Goal: Task Accomplishment & Management: Use online tool/utility

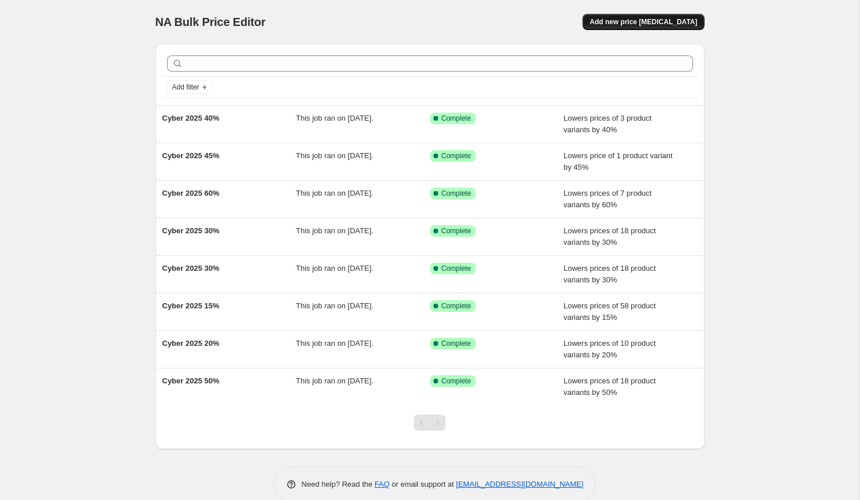
click at [647, 20] on span "Add new price [MEDICAL_DATA]" at bounding box center [642, 21] width 107 height 9
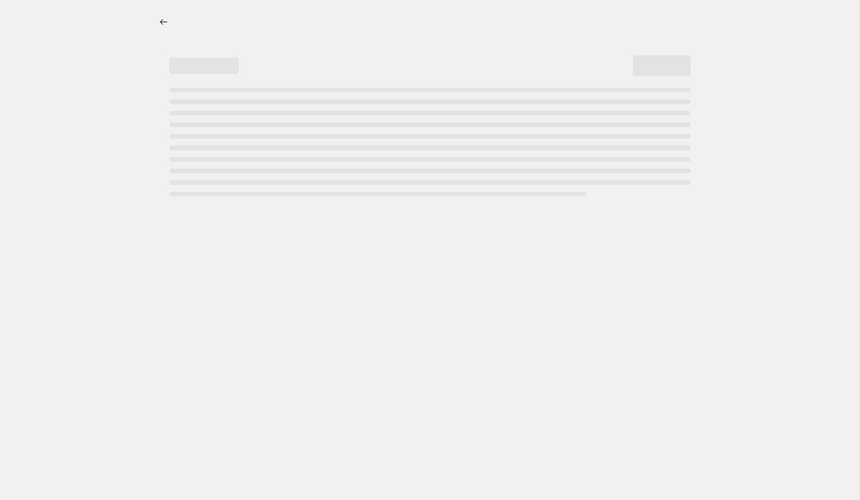
select select "percentage"
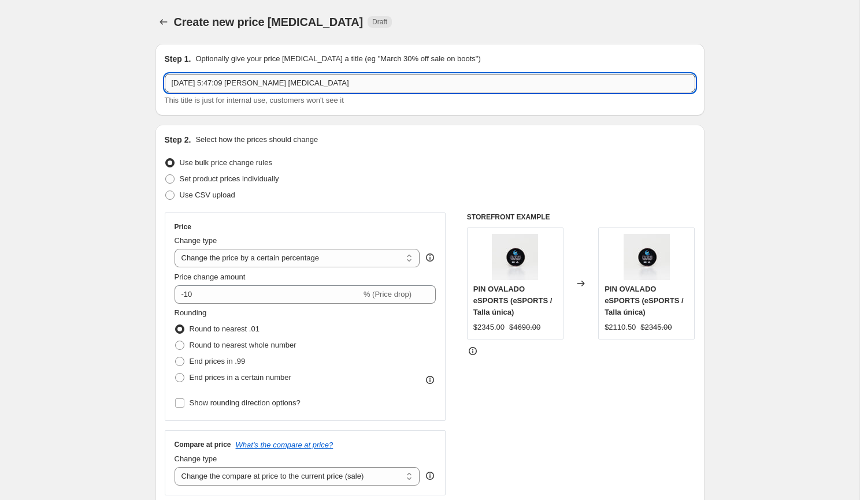
click at [436, 81] on input "14 sep 2025, 5:47:09 p.m. Price change job" at bounding box center [430, 83] width 530 height 18
click at [352, 81] on input "14 sep 2025, 5:47:09 p.m. Price change job" at bounding box center [430, 83] width 530 height 18
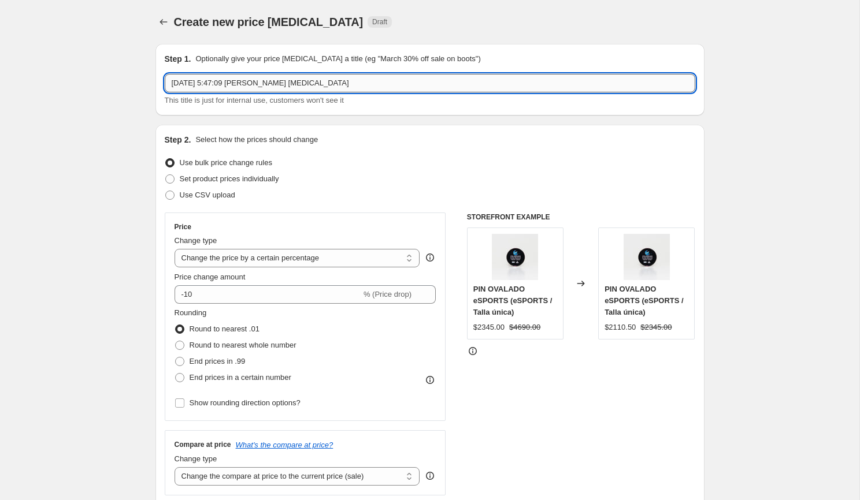
click at [352, 81] on input "14 sep 2025, 5:47:09 p.m. Price change job" at bounding box center [430, 83] width 530 height 18
paste input "Mundial de Vóley – 20% OFF"
type input "Mundial de Vóley – 20% OFF"
click at [360, 101] on div "This title is just for internal use, customers won't see it" at bounding box center [430, 101] width 530 height 12
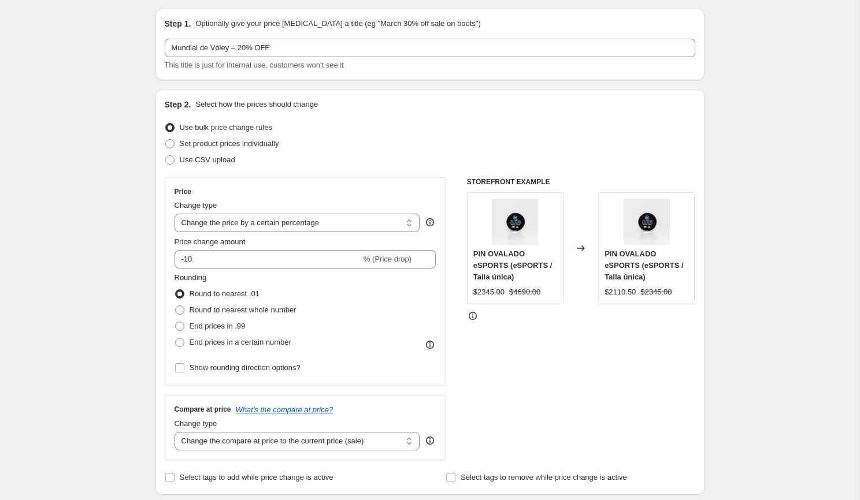
scroll to position [36, 0]
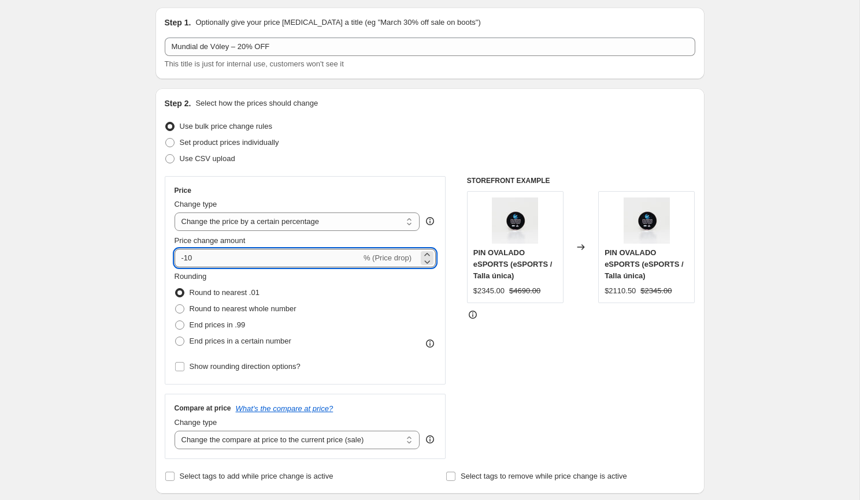
click at [302, 257] on input "-10" at bounding box center [267, 258] width 187 height 18
type input "-1"
type input "-20"
click at [341, 188] on div "Price" at bounding box center [305, 190] width 262 height 9
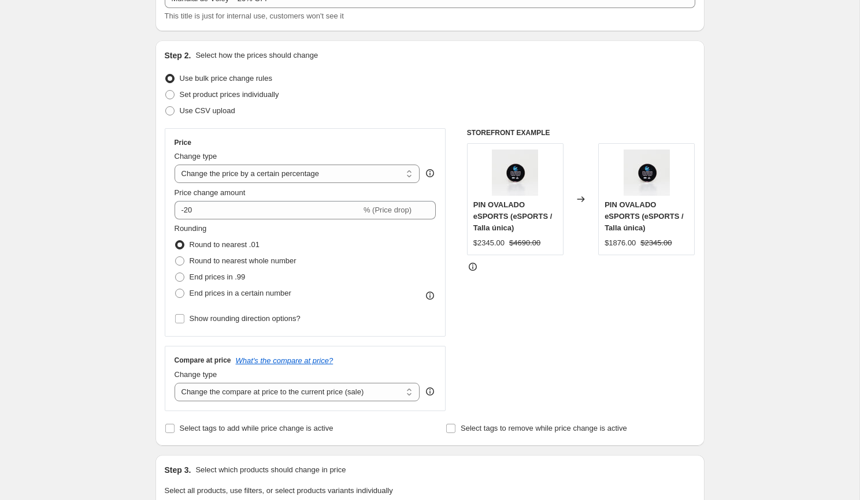
scroll to position [54, 0]
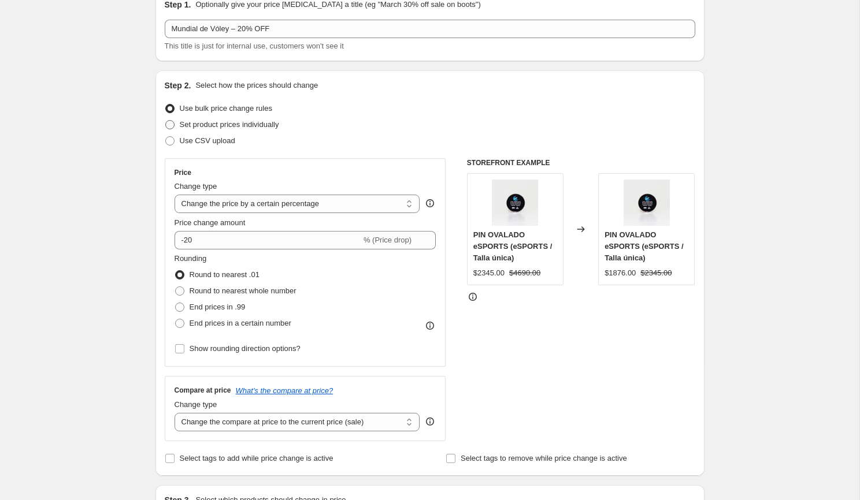
click at [239, 127] on span "Set product prices individually" at bounding box center [229, 124] width 99 height 9
click at [166, 121] on input "Set product prices individually" at bounding box center [165, 120] width 1 height 1
radio input "true"
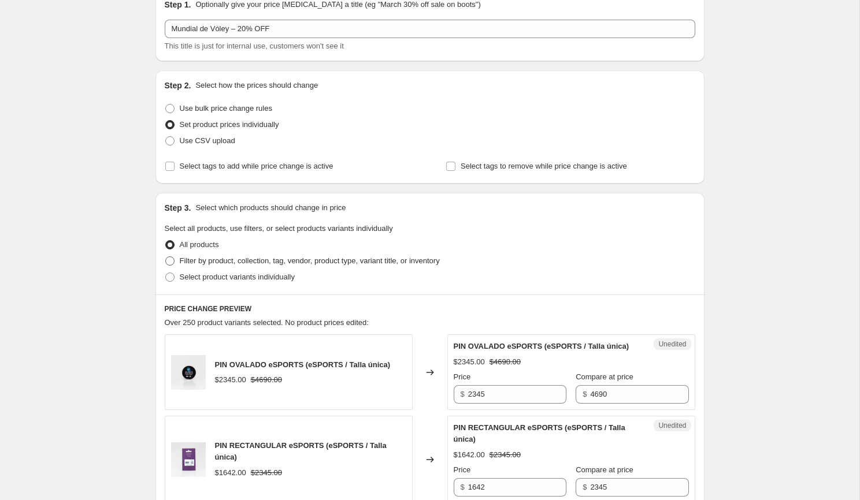
click at [261, 263] on span "Filter by product, collection, tag, vendor, product type, variant title, or inv…" at bounding box center [310, 261] width 260 height 9
click at [166, 257] on input "Filter by product, collection, tag, vendor, product type, variant title, or inv…" at bounding box center [165, 257] width 1 height 1
radio input "true"
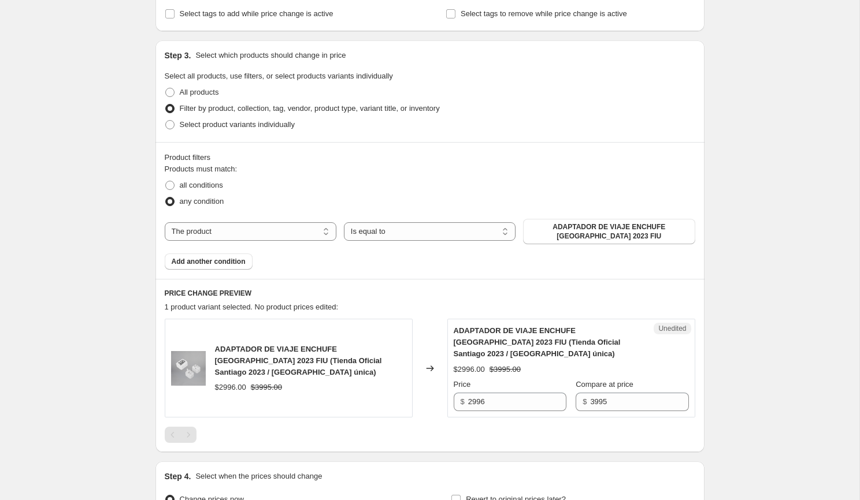
scroll to position [220, 0]
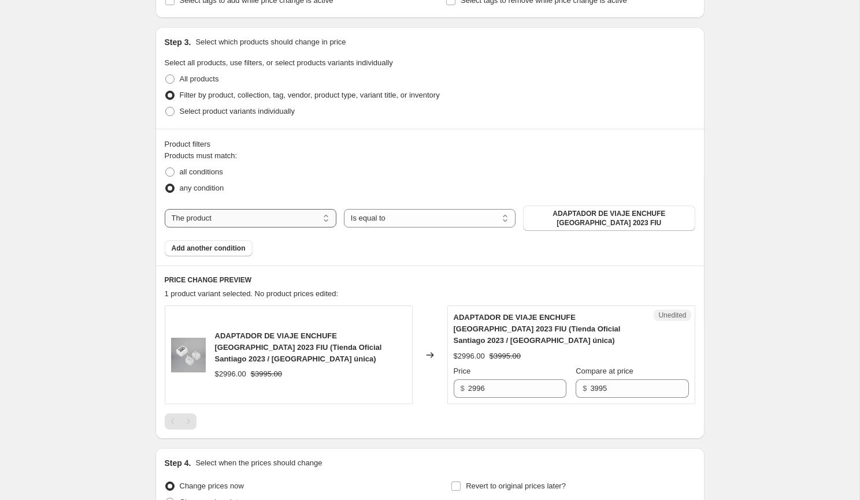
click at [266, 221] on select "The product The product's collection The product's tag The product's vendor The…" at bounding box center [251, 218] width 172 height 18
select select "collection"
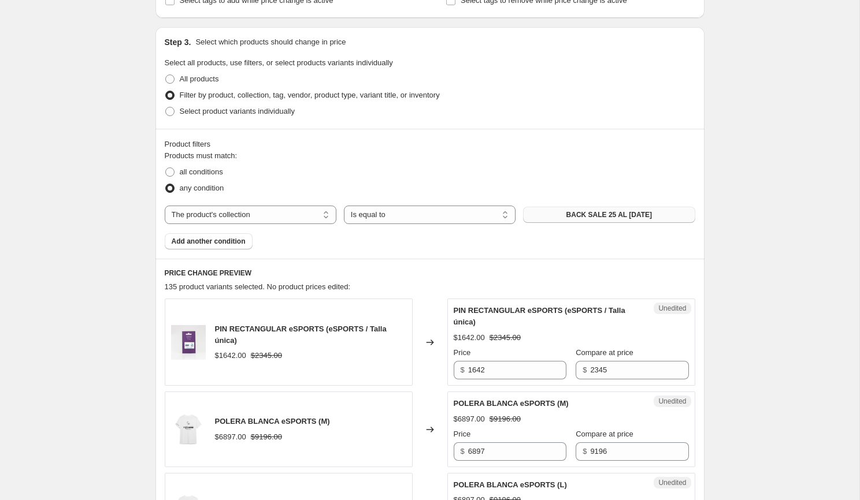
click at [540, 216] on button "BACK SALE 25 AL 02 SEP" at bounding box center [609, 215] width 172 height 16
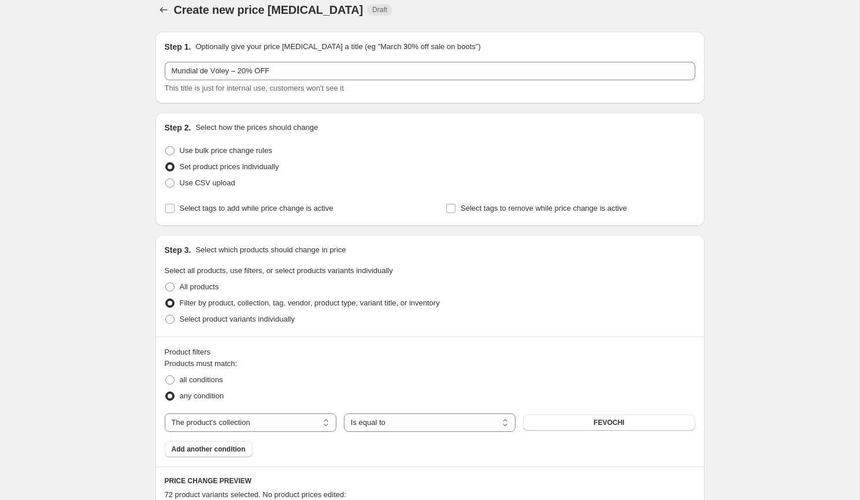
scroll to position [0, 0]
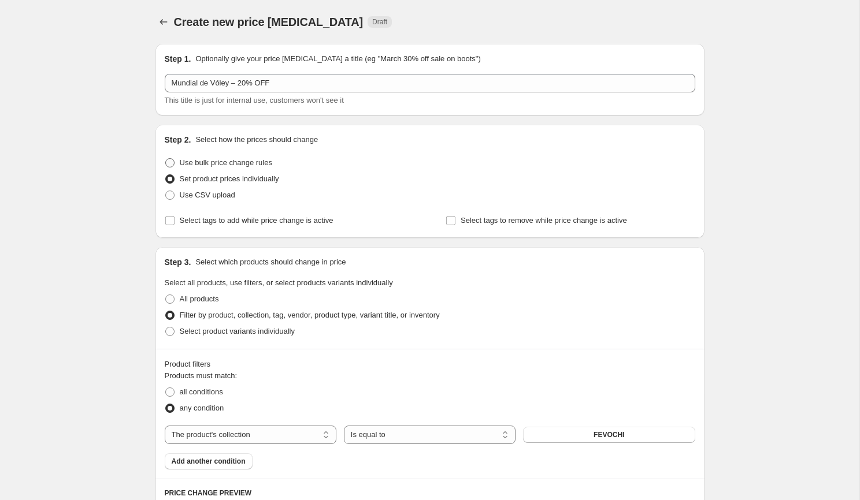
click at [245, 166] on span "Use bulk price change rules" at bounding box center [226, 162] width 92 height 9
click at [166, 159] on input "Use bulk price change rules" at bounding box center [165, 158] width 1 height 1
radio input "true"
select select "percentage"
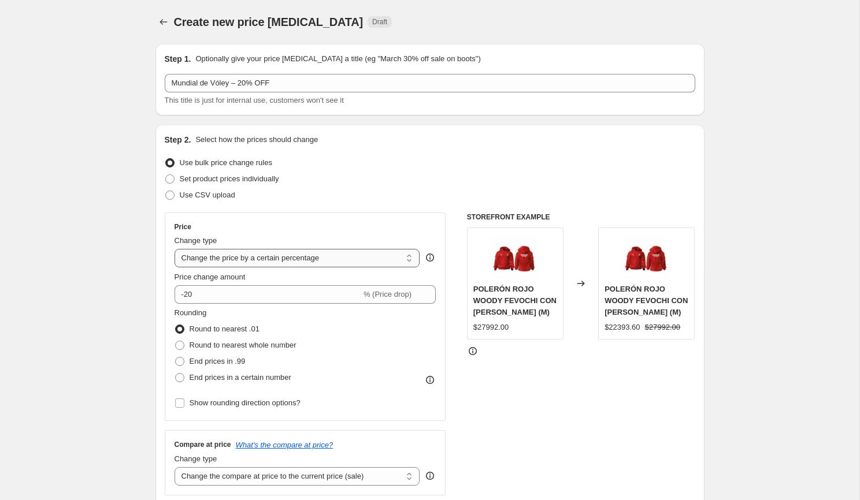
click at [291, 262] on select "Change the price to a certain amount Change the price by a certain amount Chang…" at bounding box center [297, 258] width 246 height 18
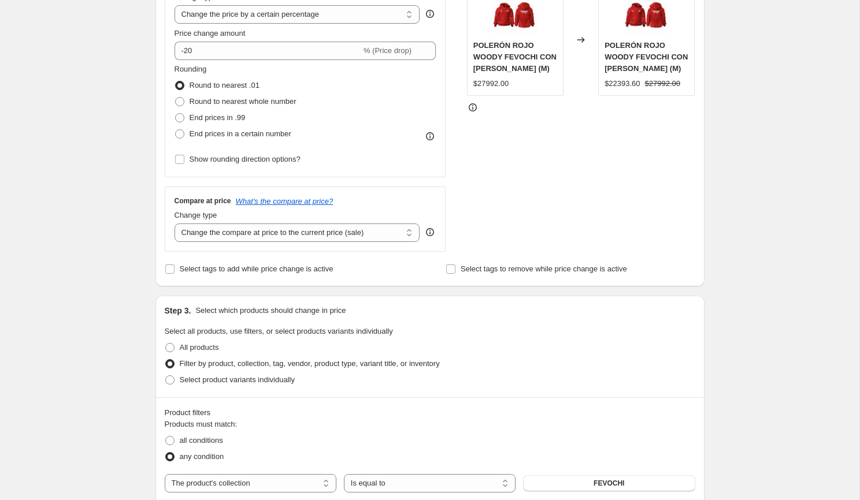
scroll to position [257, 0]
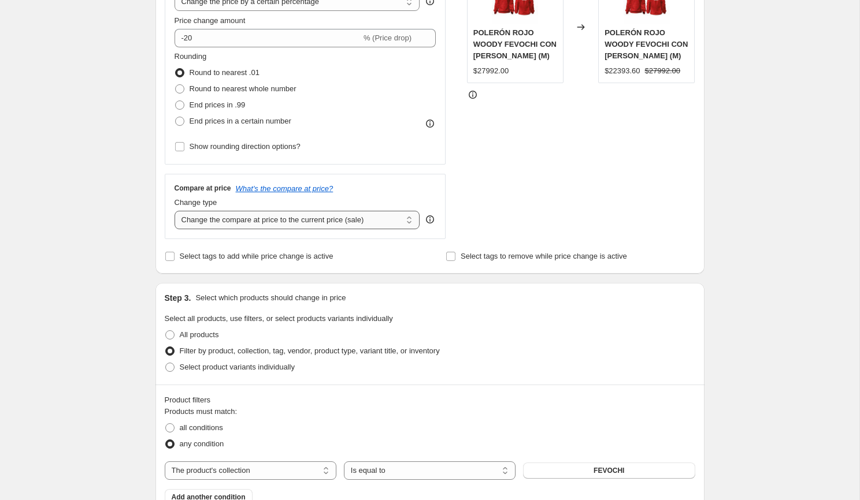
click at [342, 220] on select "Change the compare at price to the current price (sale) Change the compare at p…" at bounding box center [297, 220] width 246 height 18
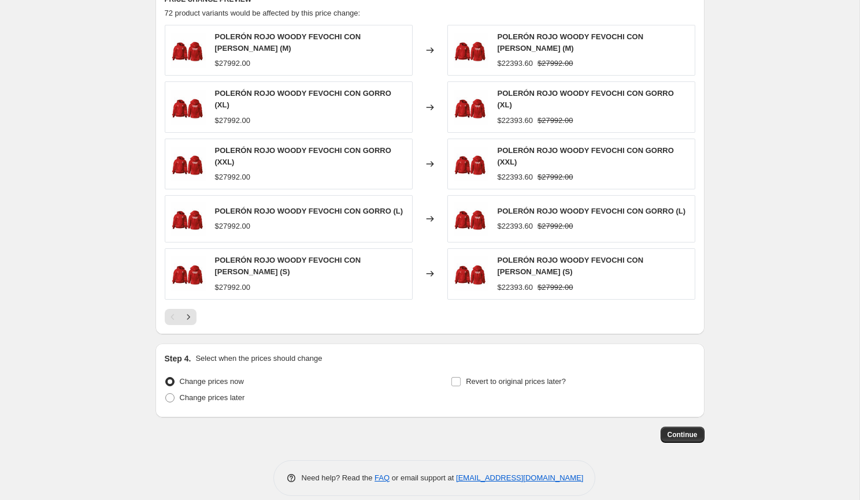
scroll to position [785, 0]
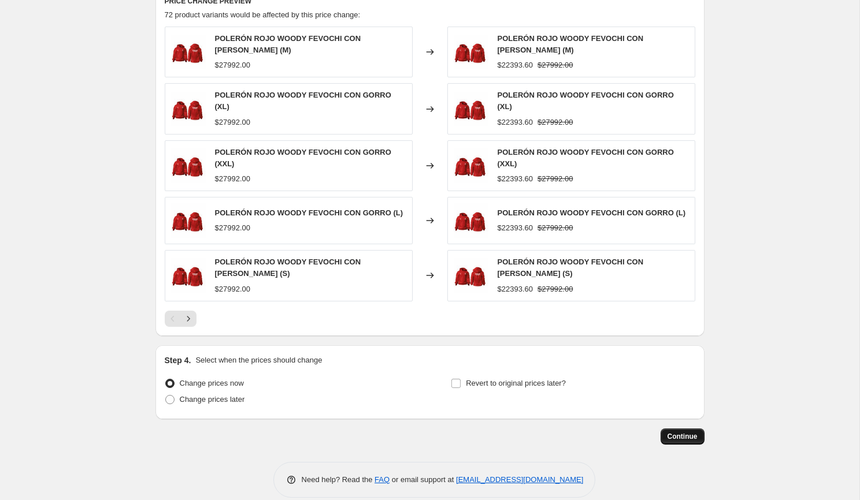
click at [691, 432] on span "Continue" at bounding box center [682, 436] width 30 height 9
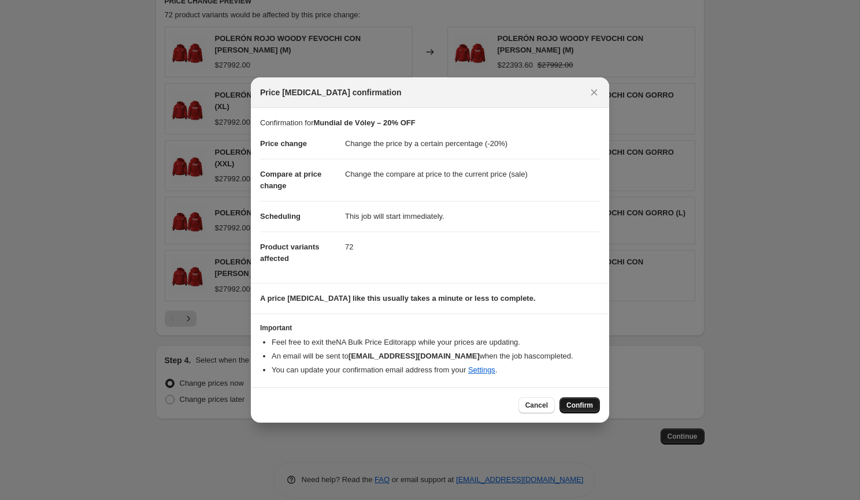
click at [581, 402] on span "Confirm" at bounding box center [579, 405] width 27 height 9
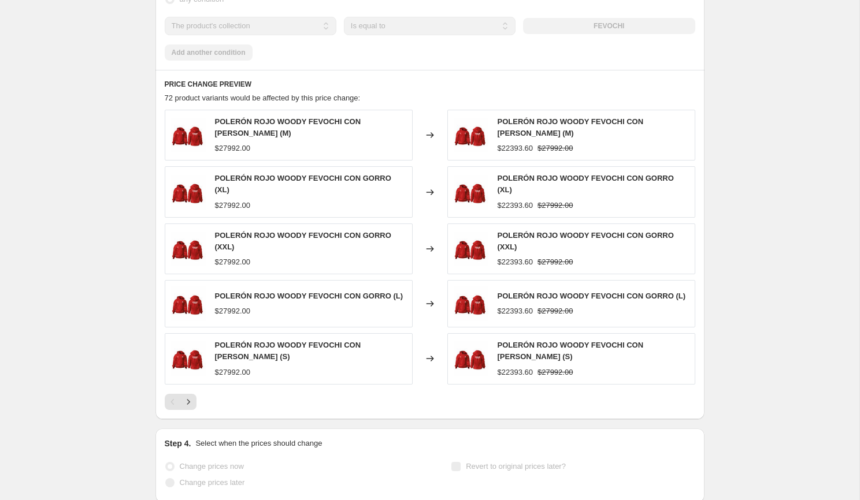
scroll to position [815, 0]
